Goal: Information Seeking & Learning: Learn about a topic

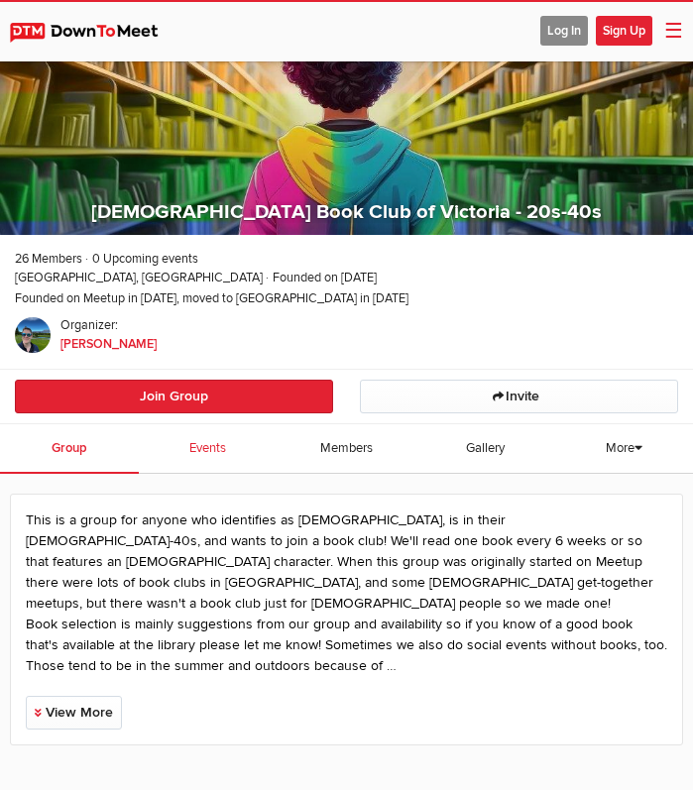
click at [217, 440] on span "Events" at bounding box center [207, 448] width 37 height 16
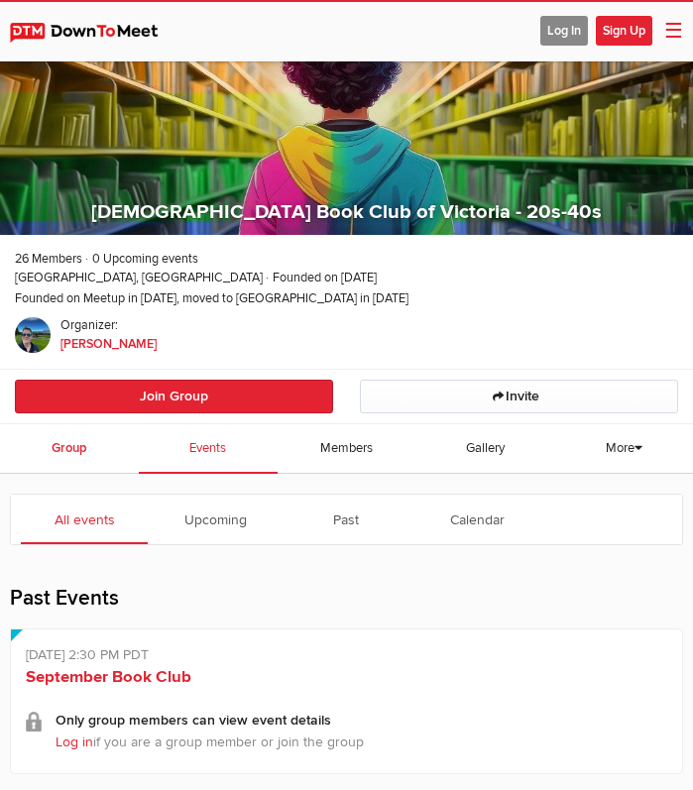
click at [107, 440] on link "Group" at bounding box center [69, 449] width 139 height 50
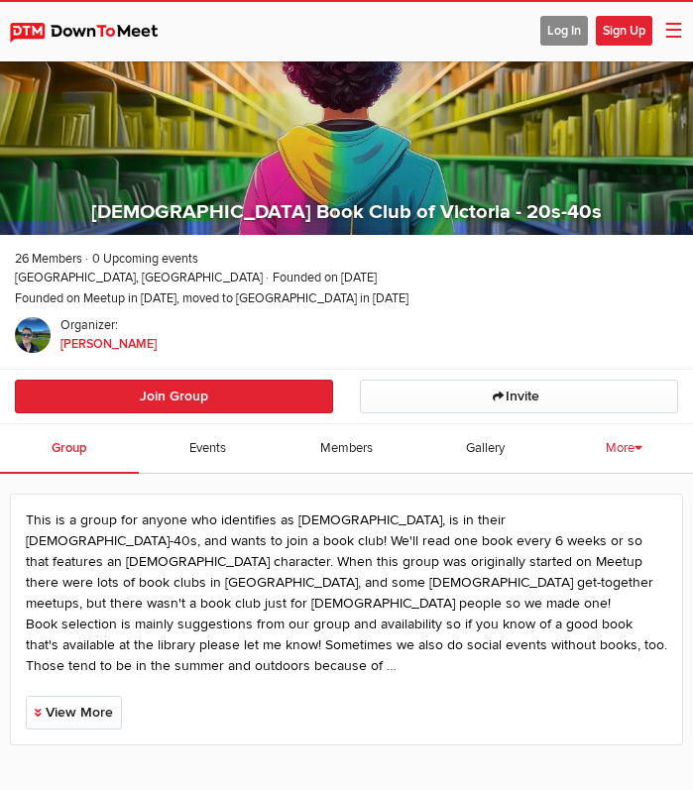
click at [646, 448] on link "More" at bounding box center [624, 450] width 53 height 52
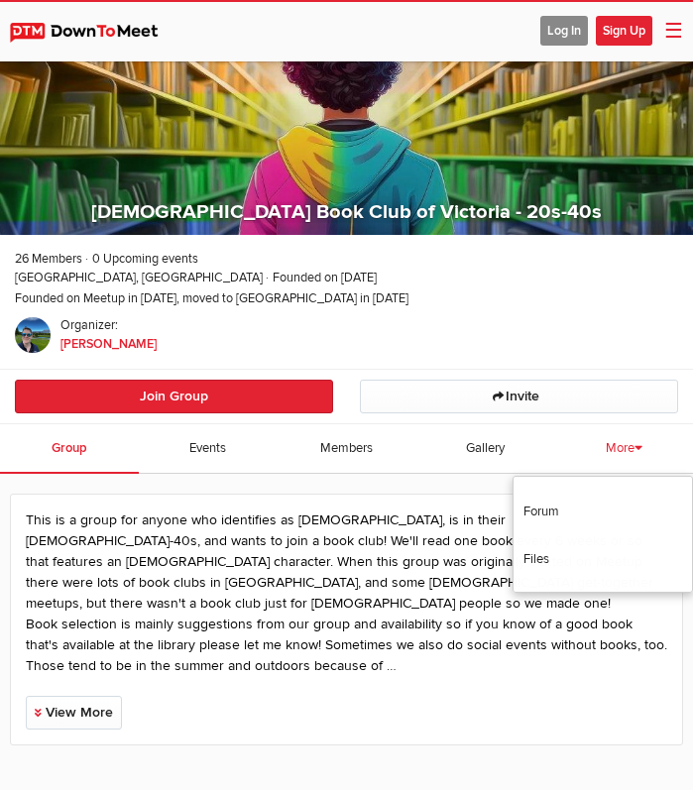
click at [642, 446] on icon at bounding box center [639, 447] width 8 height 13
click at [342, 597] on p "This is a group for anyone who identifies as [DEMOGRAPHIC_DATA], is in their [D…" at bounding box center [347, 593] width 642 height 167
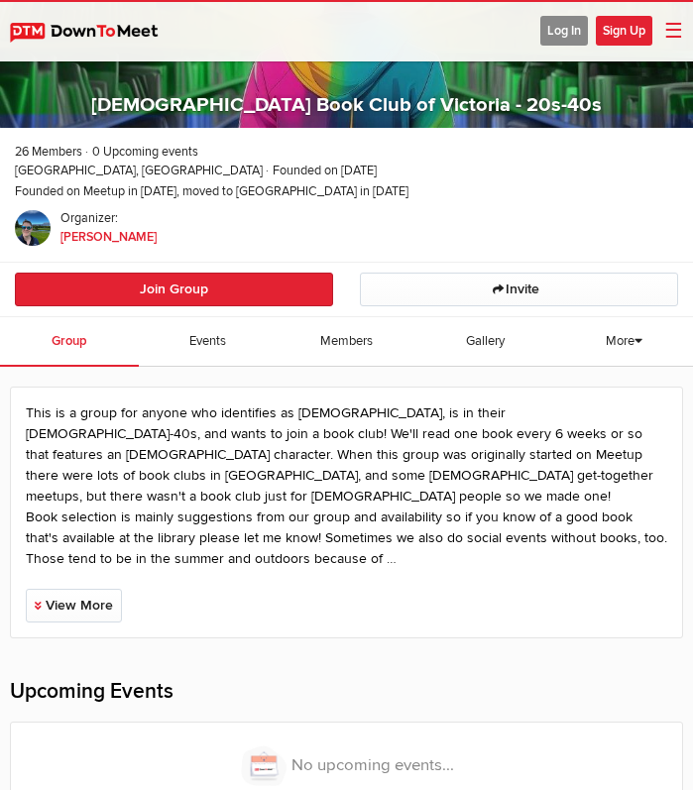
scroll to position [120, 0]
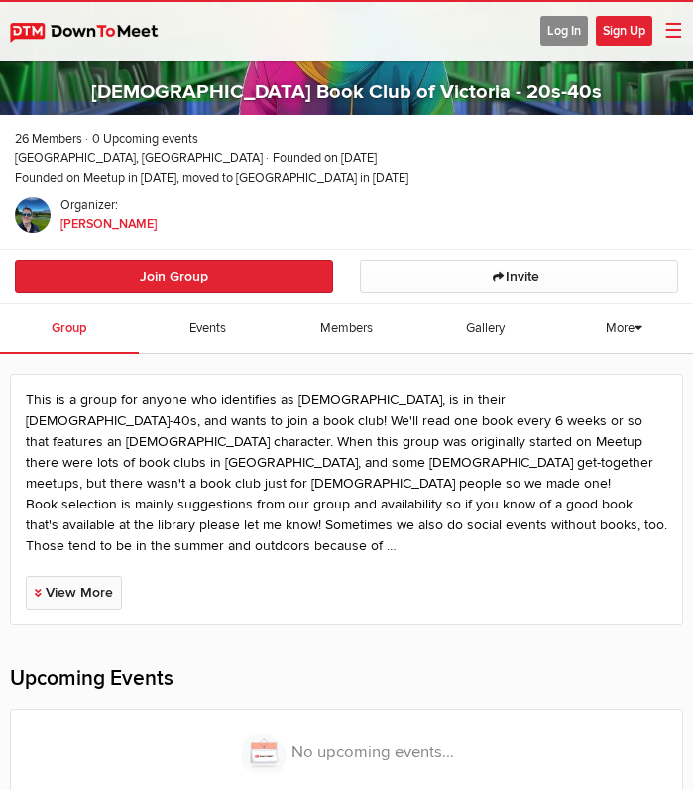
click at [93, 576] on link "View More" at bounding box center [74, 593] width 96 height 34
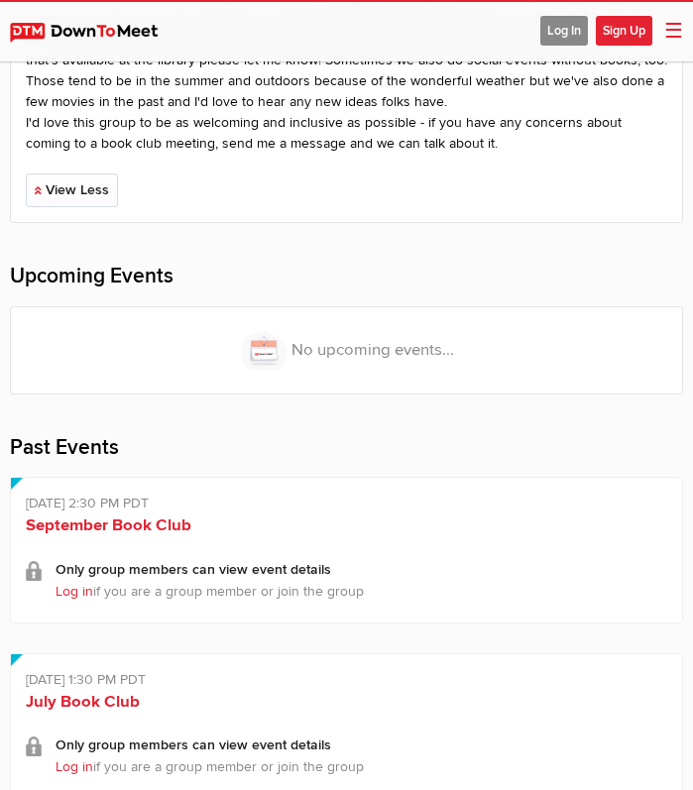
scroll to position [0, 0]
